Goal: Task Accomplishment & Management: Complete application form

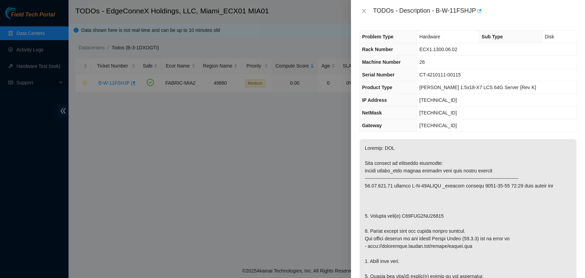
scroll to position [387, 0]
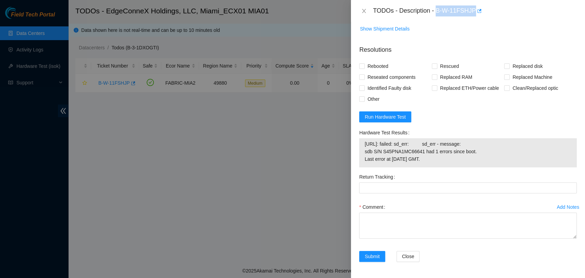
drag, startPoint x: 436, startPoint y: 10, endPoint x: 475, endPoint y: 16, distance: 40.0
click at [475, 16] on div "TODOs - Description - B-W-11FSHJP" at bounding box center [468, 11] width 234 height 22
copy div "B-W-11FSHJP"
click at [400, 117] on span "Run Hardware Test" at bounding box center [385, 117] width 41 height 8
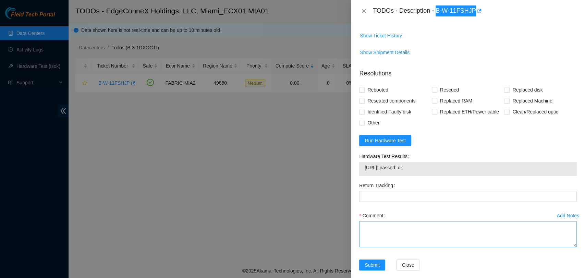
scroll to position [372, 0]
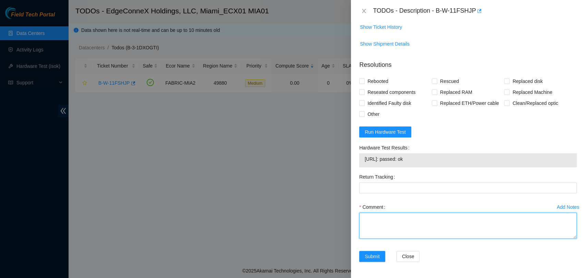
click at [417, 227] on textarea "Comment" at bounding box center [468, 225] width 218 height 26
paste textarea "Verified ticket is safe to work on YES NOCC Authorized: YES Located server conn…"
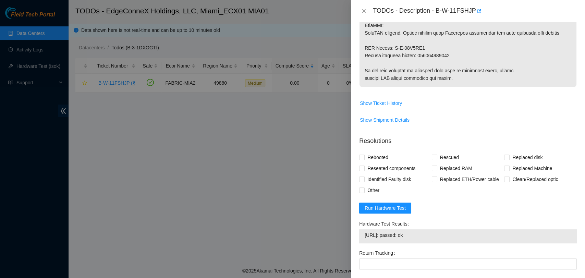
scroll to position [247, 0]
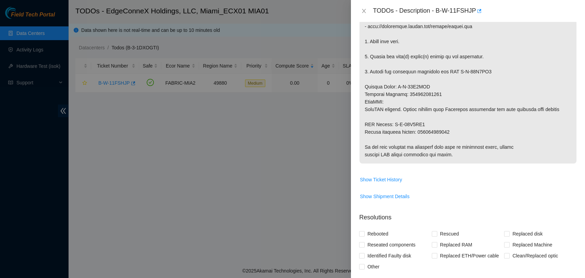
type textarea "Verified ticket is safe to work on YES NOCC Authorized: YES Located server conn…"
click at [430, 132] on p at bounding box center [467, 41] width 217 height 244
click at [430, 131] on p at bounding box center [467, 41] width 217 height 244
copy p "450826199852"
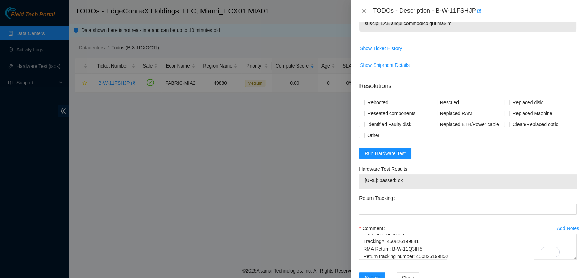
scroll to position [378, 0]
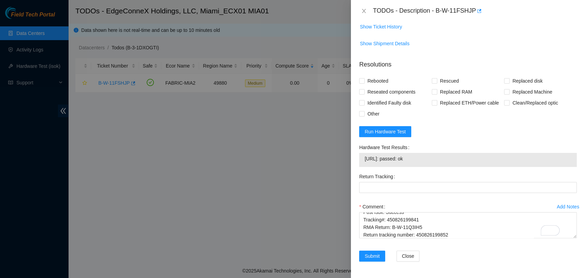
click at [413, 175] on div "Return Tracking" at bounding box center [468, 176] width 218 height 11
click at [412, 184] on Tracking "Return Tracking" at bounding box center [468, 187] width 218 height 11
paste Tracking "450826199852"
type Tracking "450826199852"
click at [362, 78] on input "Rebooted" at bounding box center [361, 80] width 5 height 5
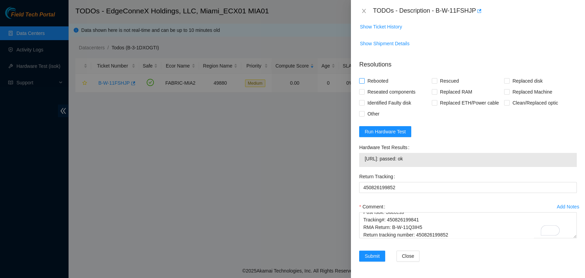
checkbox input "true"
click at [434, 78] on input "Rescued" at bounding box center [434, 80] width 5 height 5
checkbox input "true"
click at [505, 78] on span at bounding box center [506, 80] width 5 height 5
click at [505, 78] on input "Replaced disk" at bounding box center [506, 80] width 5 height 5
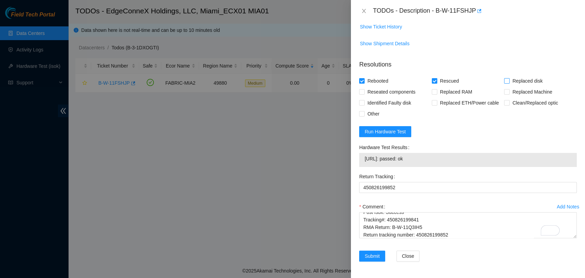
checkbox input "true"
click at [370, 252] on span "Submit" at bounding box center [372, 256] width 15 height 8
